Goal: Check status

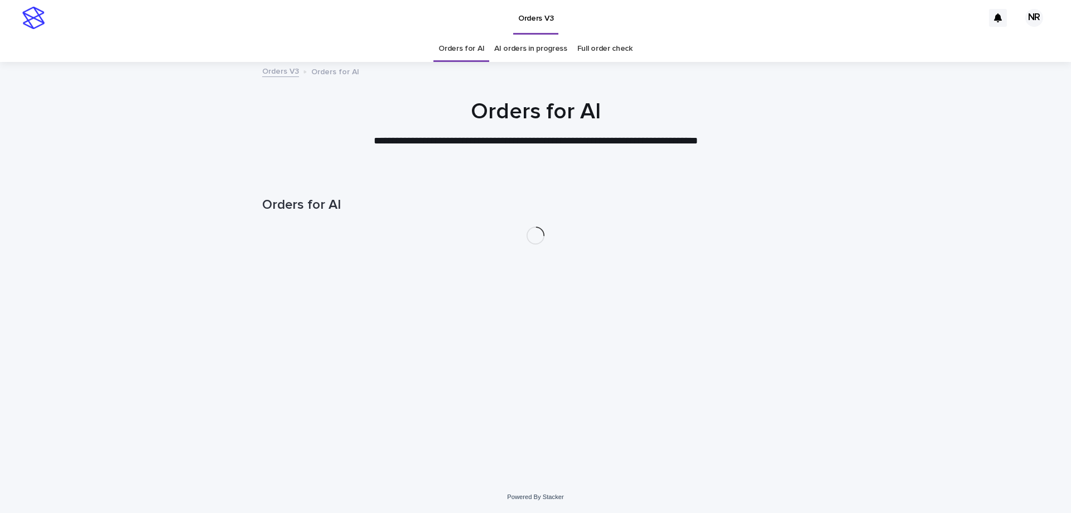
click at [551, 46] on link "AI orders in progress" at bounding box center [530, 49] width 73 height 26
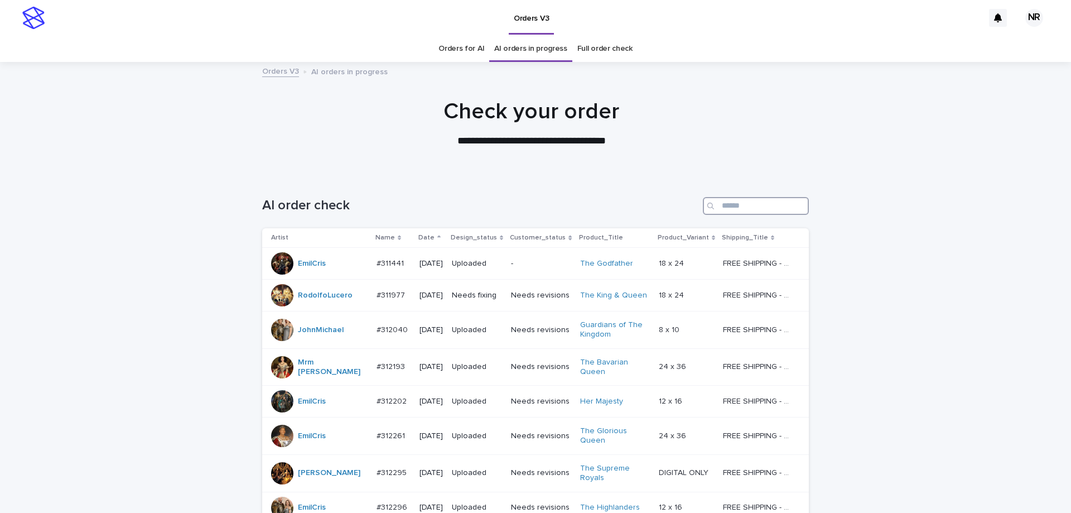
click at [720, 210] on input "Search" at bounding box center [756, 206] width 106 height 18
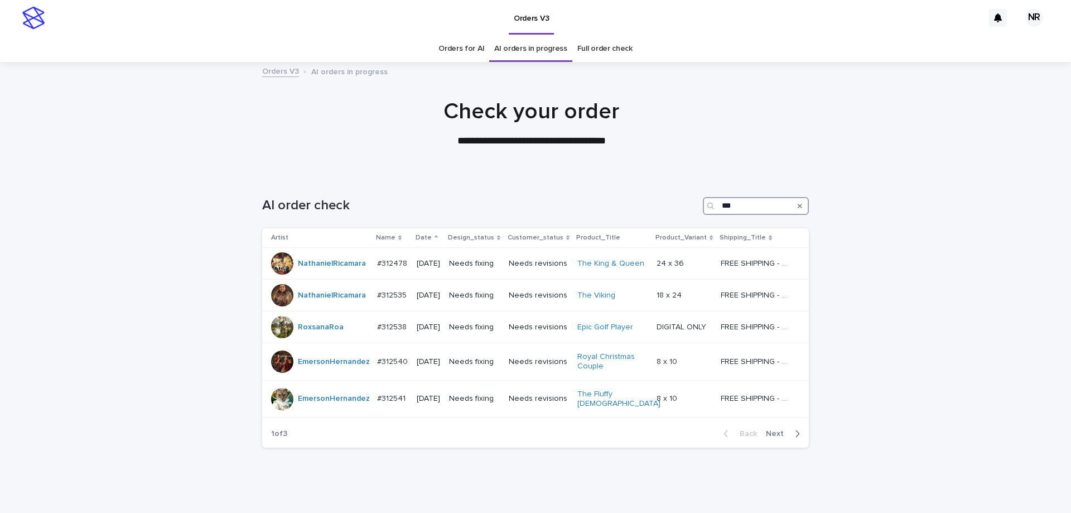
type input "****"
